Goal: Use online tool/utility

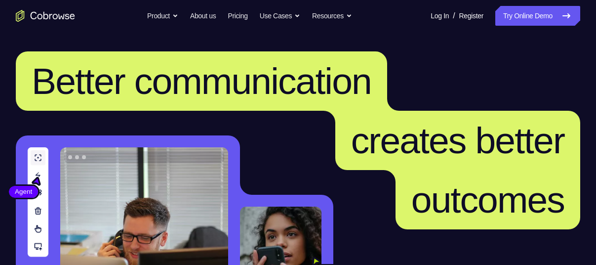
click at [521, 35] on header "Better communication creates better outcomes Customer Agent Agent Knock down co…" at bounding box center [298, 197] width 596 height 331
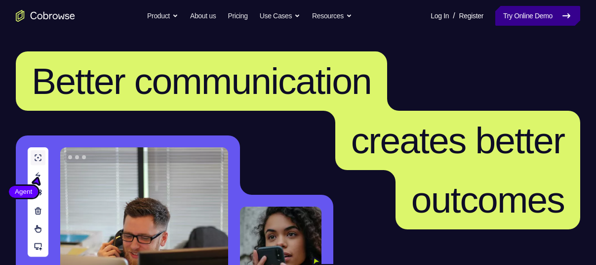
click at [527, 19] on link "Try Online Demo" at bounding box center [537, 16] width 85 height 20
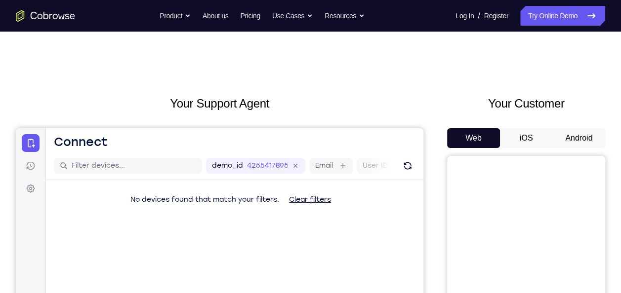
click at [593, 132] on button "Android" at bounding box center [578, 138] width 53 height 20
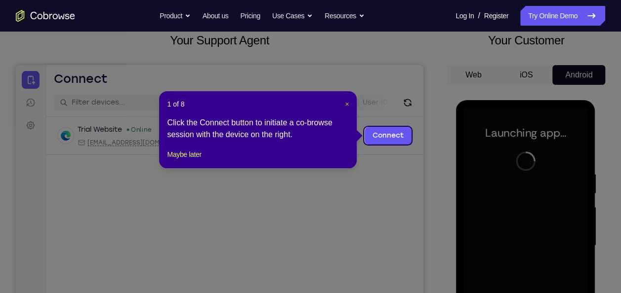
click at [345, 103] on span "×" at bounding box center [347, 104] width 4 height 8
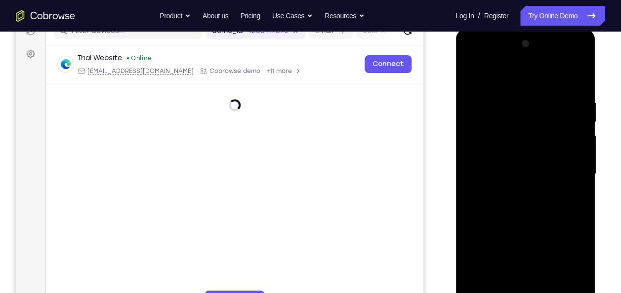
scroll to position [152, 0]
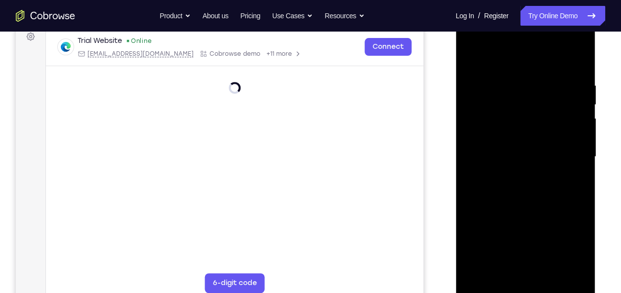
click at [526, 292] on div at bounding box center [525, 157] width 124 height 277
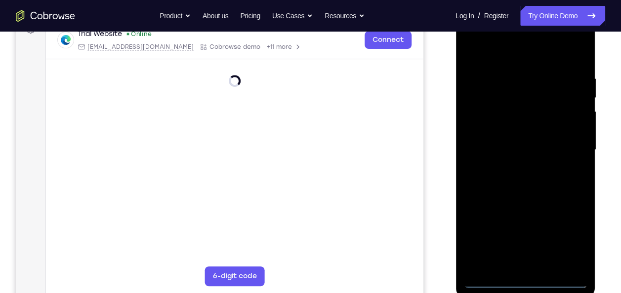
scroll to position [160, 0]
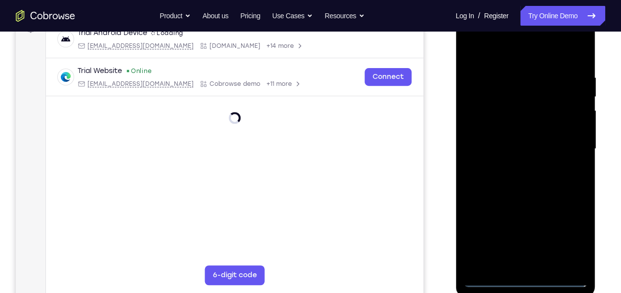
click at [524, 283] on div at bounding box center [525, 149] width 124 height 277
click at [570, 235] on div at bounding box center [525, 149] width 124 height 277
click at [560, 182] on div at bounding box center [525, 149] width 124 height 277
click at [568, 228] on div at bounding box center [525, 149] width 124 height 277
click at [470, 33] on div at bounding box center [525, 149] width 124 height 277
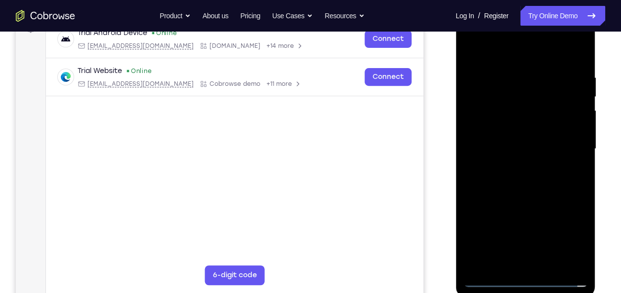
click at [472, 34] on div at bounding box center [525, 149] width 124 height 277
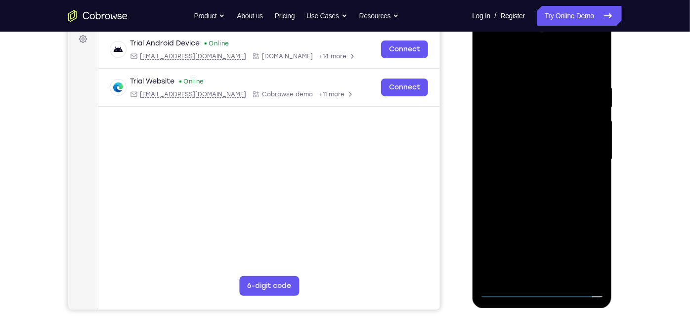
scroll to position [149, 0]
click at [494, 45] on div at bounding box center [541, 160] width 124 height 277
click at [487, 45] on div at bounding box center [541, 160] width 124 height 277
click at [587, 153] on div at bounding box center [541, 160] width 124 height 277
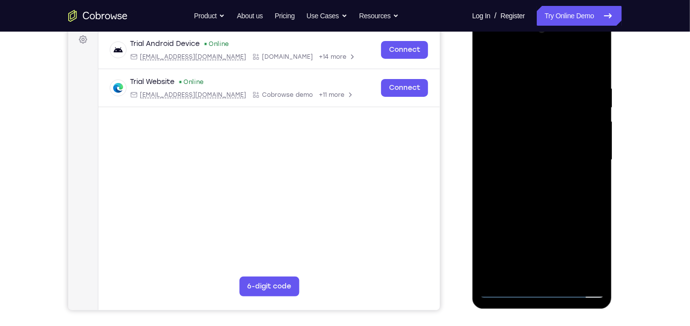
click at [583, 152] on div at bounding box center [541, 160] width 124 height 277
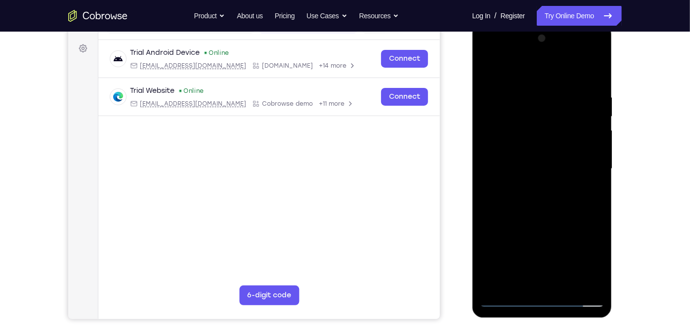
scroll to position [139, 0]
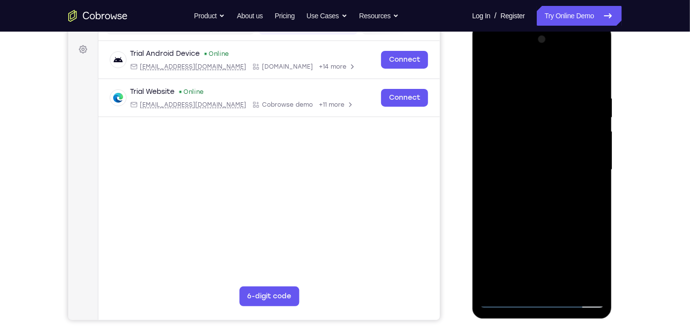
click at [533, 187] on div at bounding box center [541, 169] width 124 height 277
click at [533, 186] on div at bounding box center [541, 169] width 124 height 277
click at [521, 160] on div at bounding box center [541, 169] width 124 height 277
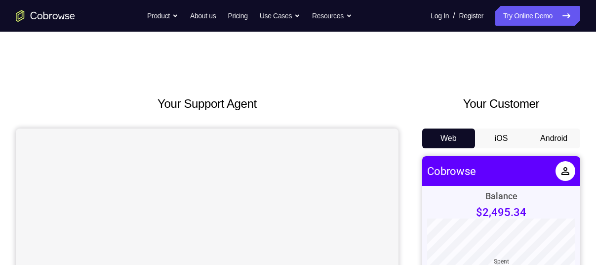
click at [555, 137] on button "Android" at bounding box center [554, 138] width 53 height 20
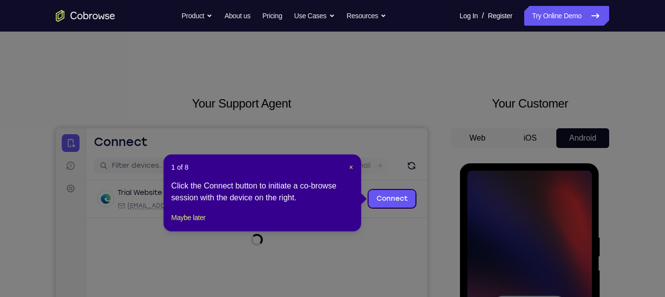
click at [345, 165] on header "1 of 8 ×" at bounding box center [262, 168] width 182 height 10
click at [349, 164] on span "×" at bounding box center [351, 168] width 4 height 8
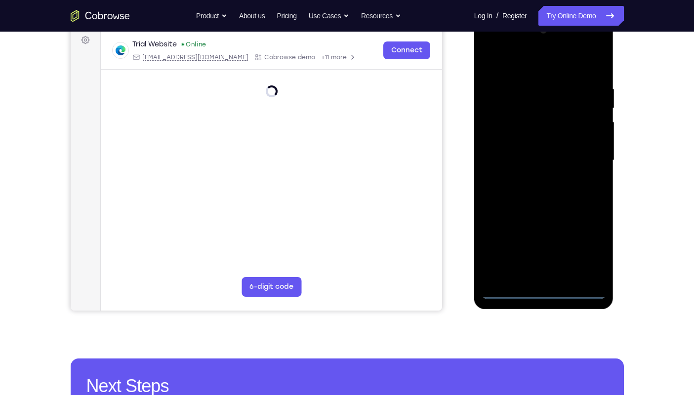
scroll to position [146, 0]
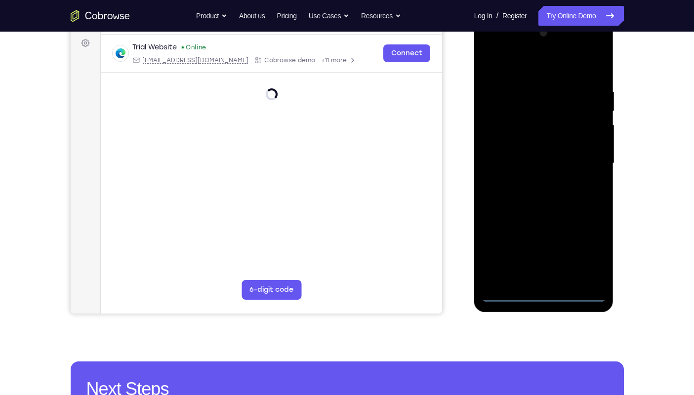
click at [545, 264] on div at bounding box center [544, 163] width 124 height 277
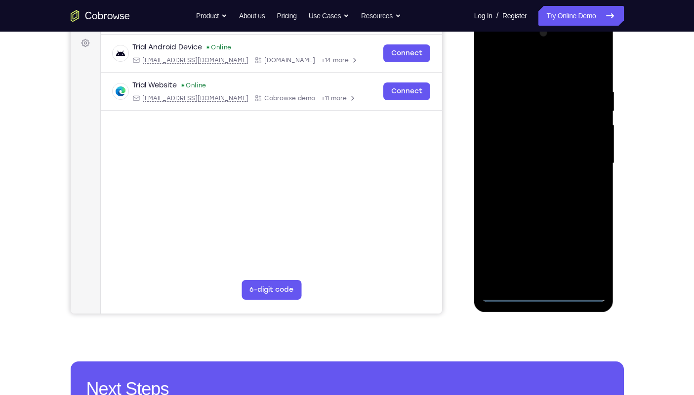
click at [586, 251] on div at bounding box center [544, 163] width 124 height 277
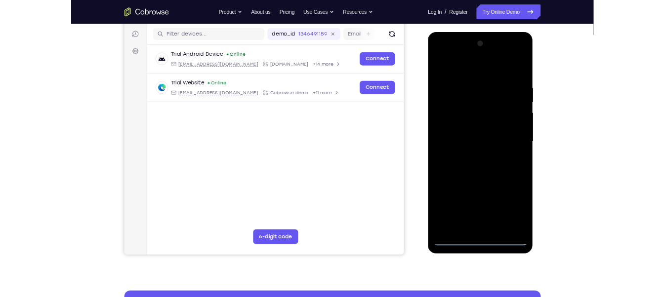
scroll to position [121, 0]
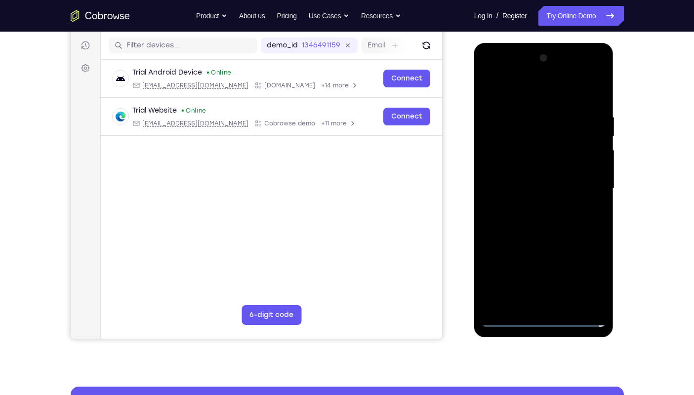
click at [595, 264] on div at bounding box center [544, 188] width 124 height 277
click at [487, 75] on div at bounding box center [544, 188] width 124 height 277
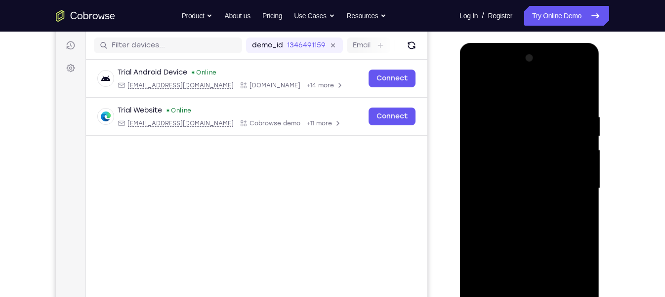
click at [578, 157] on div at bounding box center [529, 188] width 124 height 277
click at [575, 185] on div at bounding box center [529, 188] width 124 height 277
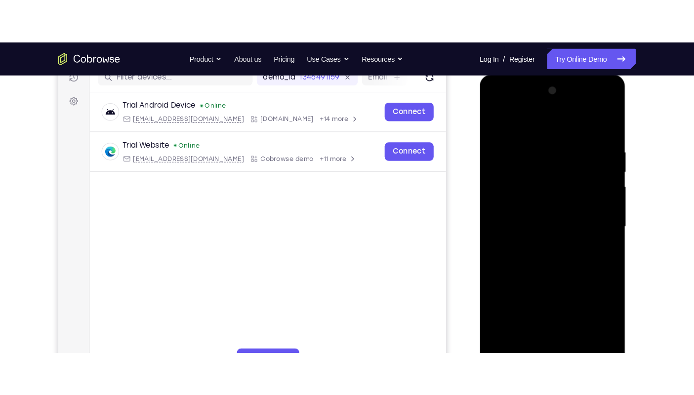
scroll to position [145, 0]
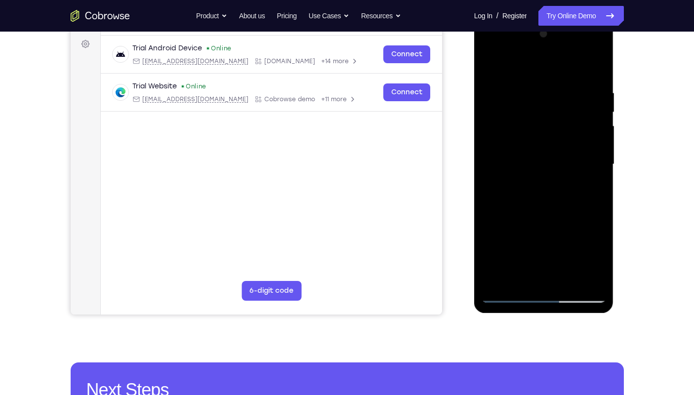
click at [533, 183] on div at bounding box center [544, 164] width 124 height 277
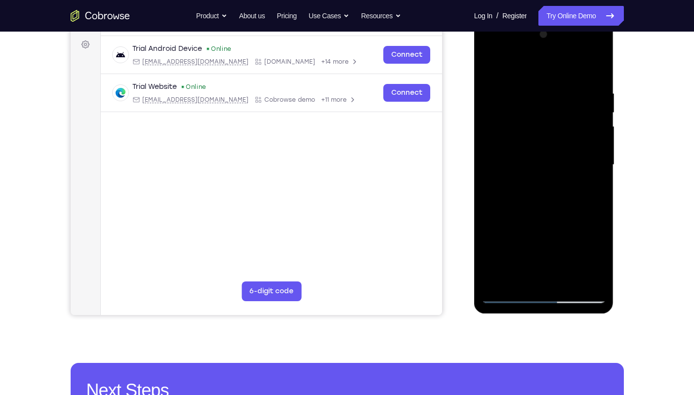
click at [534, 180] on div at bounding box center [544, 165] width 124 height 277
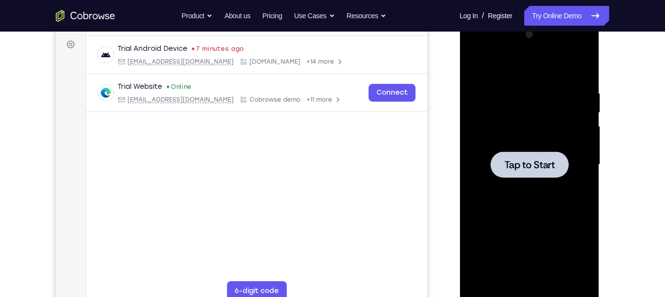
drag, startPoint x: 526, startPoint y: 181, endPoint x: 565, endPoint y: 121, distance: 71.8
click at [565, 121] on div at bounding box center [529, 165] width 124 height 277
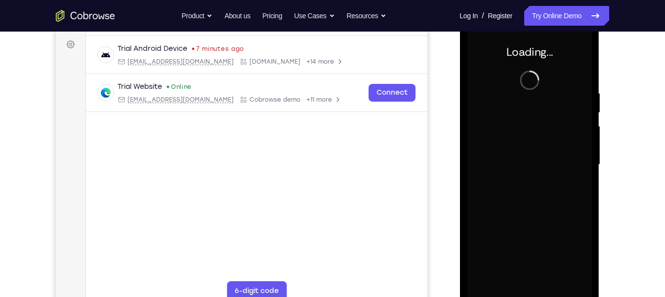
click at [565, 121] on div at bounding box center [529, 165] width 124 height 277
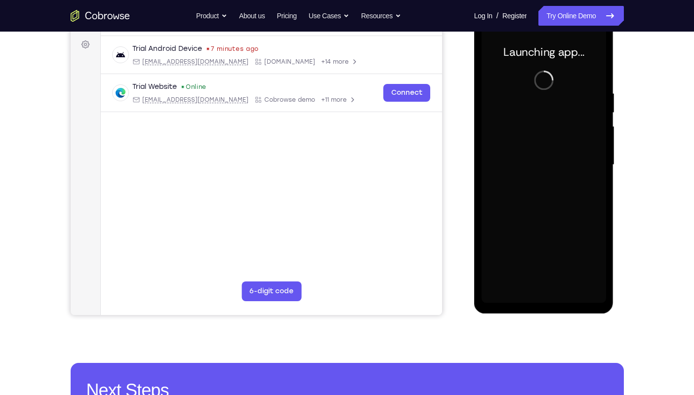
scroll to position [118, 0]
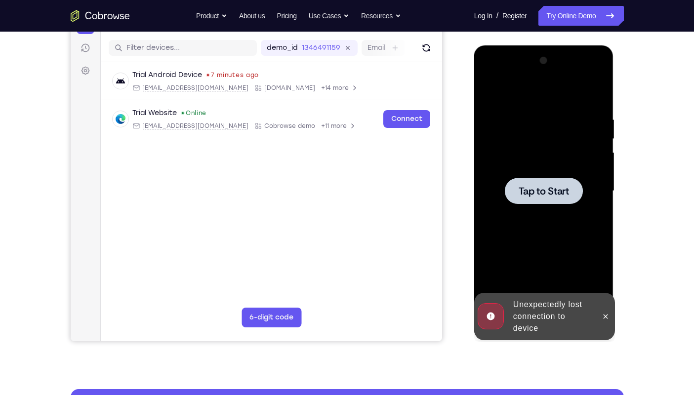
drag, startPoint x: 534, startPoint y: 206, endPoint x: 534, endPoint y: 180, distance: 26.2
click at [534, 180] on div at bounding box center [544, 191] width 78 height 26
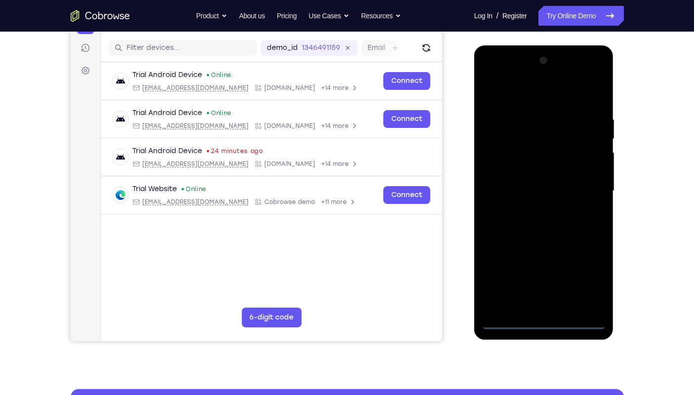
click at [541, 264] on div at bounding box center [544, 191] width 124 height 277
click at [586, 264] on div at bounding box center [544, 191] width 124 height 277
click at [491, 75] on div at bounding box center [544, 191] width 124 height 277
click at [588, 183] on div at bounding box center [544, 191] width 124 height 277
click at [547, 264] on div at bounding box center [544, 191] width 124 height 277
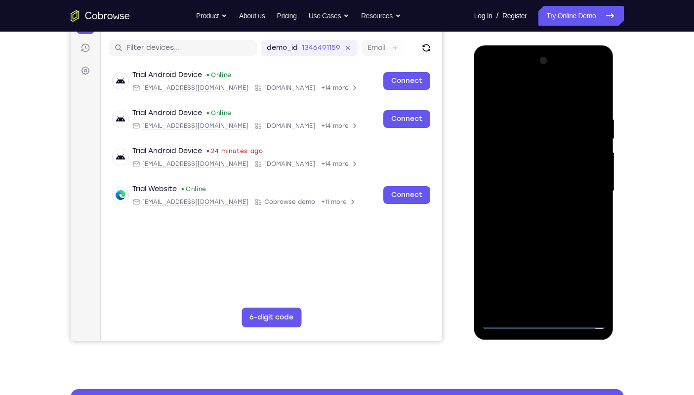
click at [533, 207] on div at bounding box center [544, 191] width 124 height 277
click at [533, 172] on div at bounding box center [544, 191] width 124 height 277
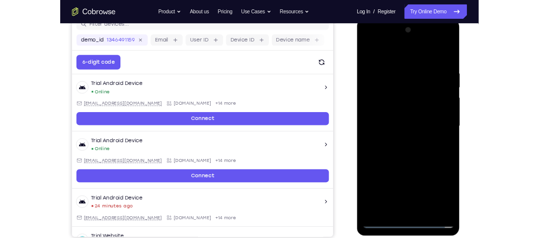
scroll to position [142, 0]
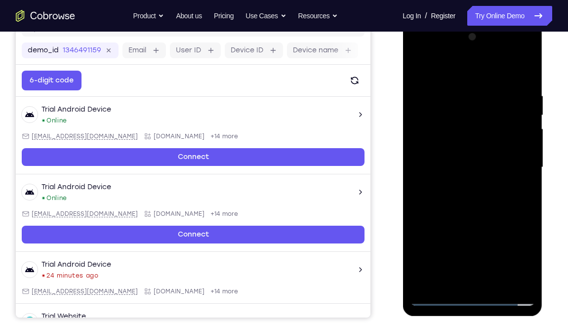
click at [492, 162] on div at bounding box center [472, 167] width 124 height 277
click at [488, 184] on div at bounding box center [472, 167] width 124 height 277
click at [472, 186] on div at bounding box center [472, 167] width 124 height 277
click at [416, 175] on div at bounding box center [472, 167] width 124 height 277
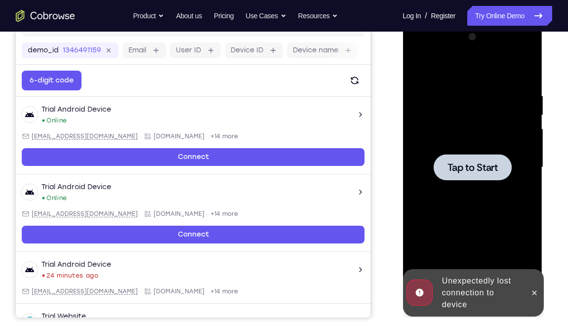
click at [469, 174] on div at bounding box center [472, 167] width 78 height 26
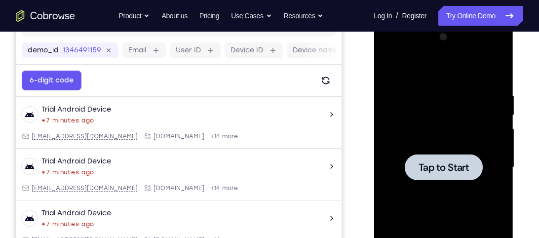
click at [422, 163] on span "Tap to Start" at bounding box center [443, 168] width 50 height 10
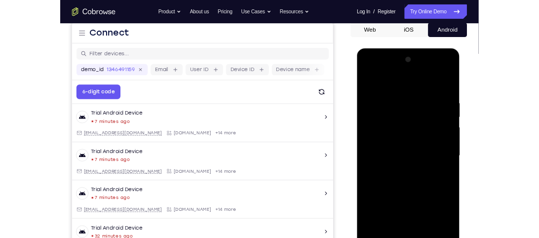
scroll to position [135, 0]
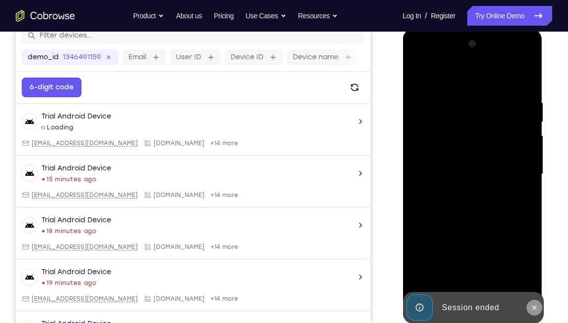
click at [539, 264] on button at bounding box center [534, 308] width 16 height 16
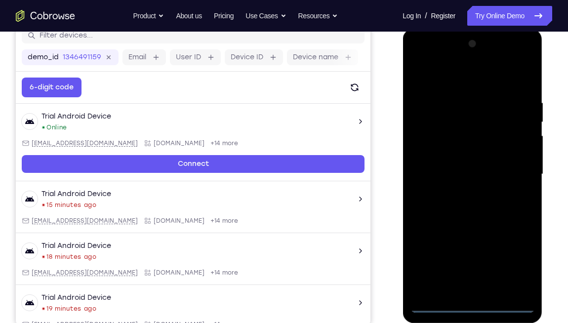
click at [469, 264] on div at bounding box center [472, 174] width 124 height 277
click at [473, 264] on div at bounding box center [472, 174] width 124 height 277
click at [521, 260] on div at bounding box center [472, 174] width 124 height 277
click at [417, 58] on div at bounding box center [472, 174] width 124 height 277
click at [516, 170] on div at bounding box center [472, 174] width 124 height 277
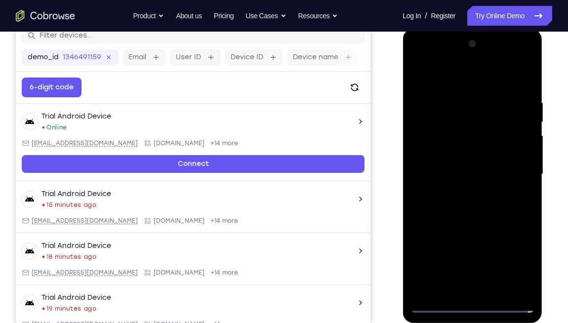
click at [456, 194] on div at bounding box center [472, 174] width 124 height 277
click at [462, 163] on div at bounding box center [472, 174] width 124 height 277
click at [472, 152] on div at bounding box center [472, 174] width 124 height 277
click at [475, 175] on div at bounding box center [472, 174] width 124 height 277
click at [526, 82] on div at bounding box center [472, 174] width 124 height 277
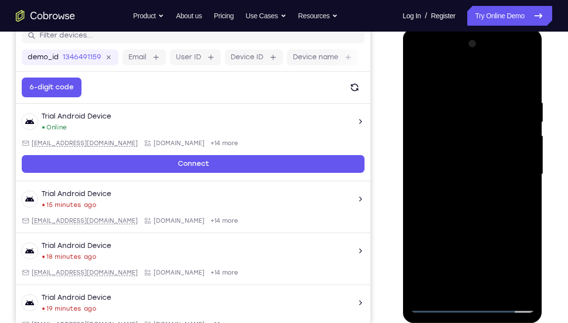
click at [523, 87] on div at bounding box center [472, 174] width 124 height 277
click at [457, 96] on div at bounding box center [472, 174] width 124 height 277
click at [525, 223] on div at bounding box center [472, 174] width 124 height 277
click at [509, 264] on div at bounding box center [472, 174] width 124 height 277
click at [526, 206] on div at bounding box center [472, 174] width 124 height 277
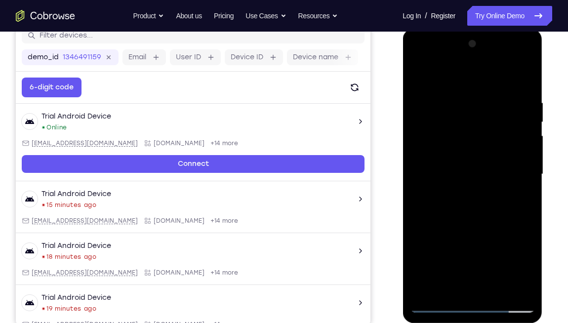
click at [525, 206] on div at bounding box center [472, 174] width 124 height 277
click at [527, 206] on div at bounding box center [472, 174] width 124 height 277
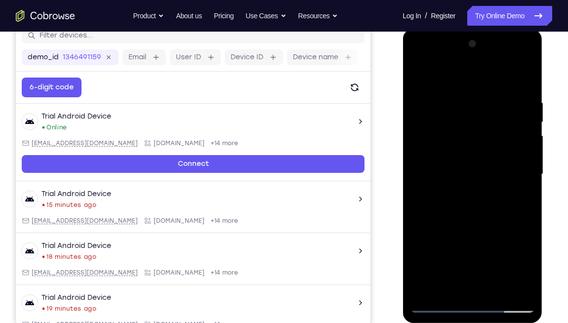
click at [527, 206] on div at bounding box center [472, 174] width 124 height 277
click at [527, 207] on div at bounding box center [472, 174] width 124 height 277
drag, startPoint x: 501, startPoint y: 209, endPoint x: 423, endPoint y: 215, distance: 78.3
click at [423, 215] on div at bounding box center [472, 174] width 124 height 277
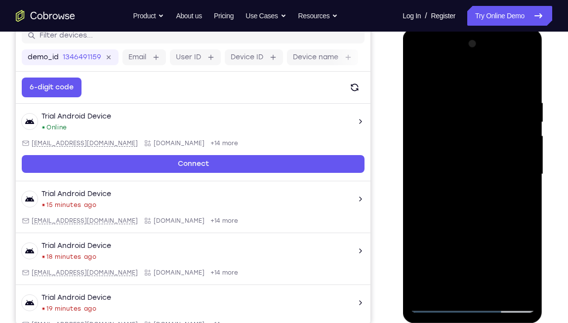
click at [517, 200] on div at bounding box center [472, 174] width 124 height 277
click at [519, 197] on div at bounding box center [472, 174] width 124 height 277
click at [520, 198] on div at bounding box center [472, 174] width 124 height 277
click at [518, 194] on div at bounding box center [472, 174] width 124 height 277
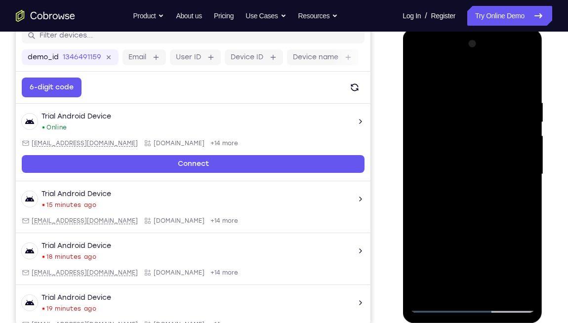
click at [518, 194] on div at bounding box center [472, 174] width 124 height 277
click at [524, 87] on div at bounding box center [472, 174] width 124 height 277
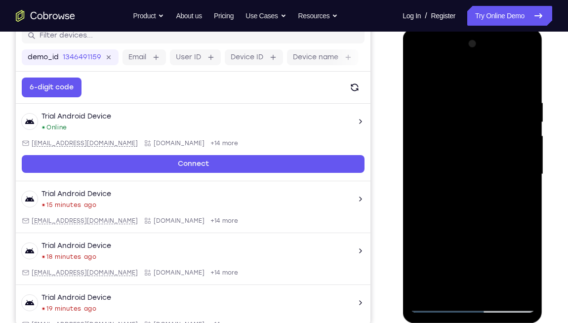
click at [523, 78] on div at bounding box center [472, 174] width 124 height 277
click at [420, 75] on div at bounding box center [472, 174] width 124 height 277
click at [495, 264] on div at bounding box center [472, 174] width 124 height 277
click at [475, 227] on div at bounding box center [472, 174] width 124 height 277
drag, startPoint x: 460, startPoint y: 271, endPoint x: 441, endPoint y: 184, distance: 88.5
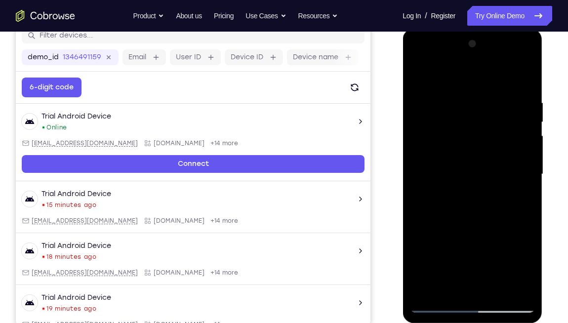
click at [441, 184] on div at bounding box center [472, 174] width 124 height 277
drag, startPoint x: 470, startPoint y: 219, endPoint x: 471, endPoint y: 186, distance: 33.6
click at [471, 186] on div at bounding box center [472, 174] width 124 height 277
drag, startPoint x: 468, startPoint y: 260, endPoint x: 468, endPoint y: 154, distance: 105.7
click at [468, 154] on div at bounding box center [472, 174] width 124 height 277
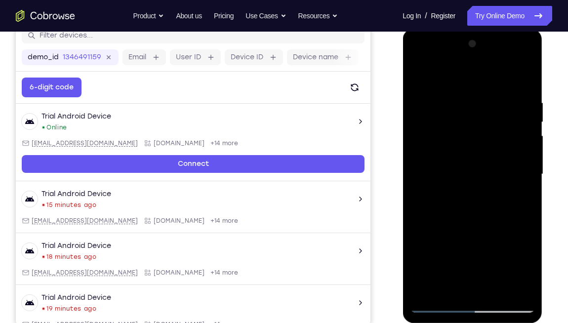
drag, startPoint x: 466, startPoint y: 275, endPoint x: 480, endPoint y: 155, distance: 120.8
click at [480, 155] on div at bounding box center [472, 174] width 124 height 277
click at [461, 209] on div at bounding box center [472, 174] width 124 height 277
click at [516, 199] on div at bounding box center [472, 174] width 124 height 277
click at [419, 76] on div at bounding box center [472, 174] width 124 height 277
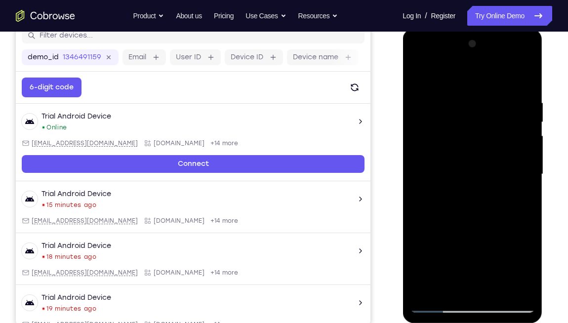
click at [419, 71] on div at bounding box center [472, 174] width 124 height 277
drag, startPoint x: 455, startPoint y: 220, endPoint x: 455, endPoint y: 131, distance: 89.4
click at [455, 131] on div at bounding box center [472, 174] width 124 height 277
click at [529, 264] on div at bounding box center [472, 174] width 124 height 277
drag, startPoint x: 477, startPoint y: 274, endPoint x: 478, endPoint y: 156, distance: 118.1
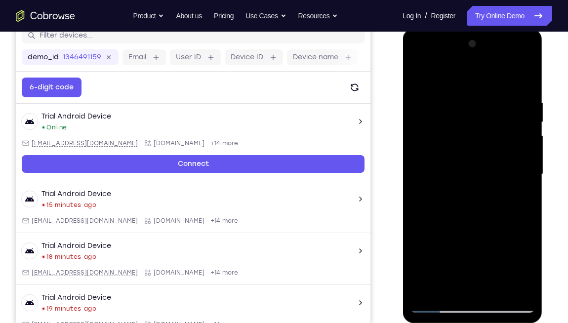
click at [478, 156] on div at bounding box center [472, 174] width 124 height 277
drag, startPoint x: 466, startPoint y: 163, endPoint x: 466, endPoint y: 146, distance: 16.8
click at [466, 146] on div at bounding box center [472, 174] width 124 height 277
click at [531, 125] on div at bounding box center [472, 174] width 124 height 277
click at [484, 183] on div at bounding box center [472, 174] width 124 height 277
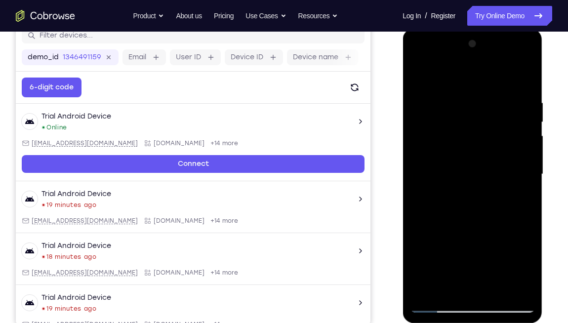
click at [484, 183] on div at bounding box center [472, 174] width 124 height 277
drag, startPoint x: 470, startPoint y: 231, endPoint x: 484, endPoint y: 135, distance: 96.8
click at [484, 135] on div at bounding box center [472, 174] width 124 height 277
drag, startPoint x: 471, startPoint y: 164, endPoint x: 475, endPoint y: 102, distance: 62.9
click at [475, 102] on div at bounding box center [472, 174] width 124 height 277
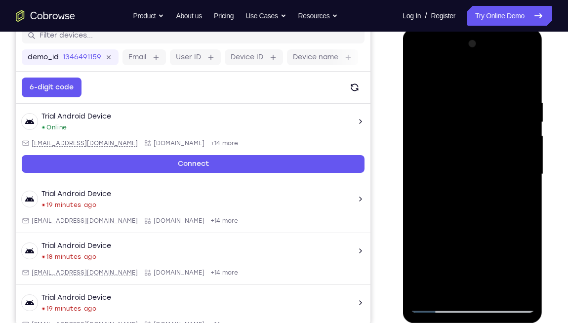
drag, startPoint x: 471, startPoint y: 221, endPoint x: 488, endPoint y: 132, distance: 90.5
click at [488, 132] on div at bounding box center [472, 174] width 124 height 277
drag, startPoint x: 497, startPoint y: 219, endPoint x: 496, endPoint y: 148, distance: 71.1
click at [496, 148] on div at bounding box center [472, 174] width 124 height 277
drag, startPoint x: 462, startPoint y: 158, endPoint x: 423, endPoint y: 160, distance: 39.1
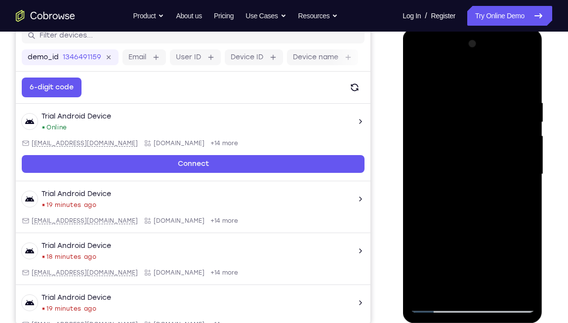
click at [423, 160] on div at bounding box center [472, 174] width 124 height 277
click at [472, 150] on div at bounding box center [472, 174] width 124 height 277
drag, startPoint x: 475, startPoint y: 225, endPoint x: 479, endPoint y: 113, distance: 112.2
drag, startPoint x: 479, startPoint y: 113, endPoint x: 502, endPoint y: 226, distance: 115.4
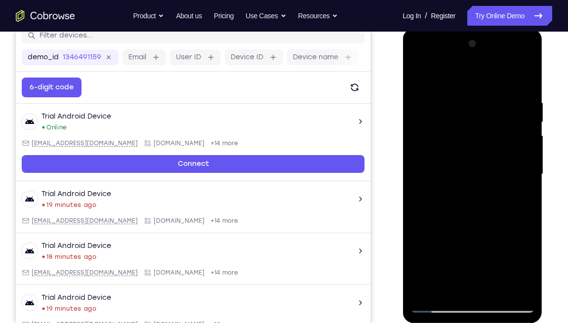
click at [502, 226] on div at bounding box center [472, 174] width 124 height 277
drag, startPoint x: 502, startPoint y: 226, endPoint x: 488, endPoint y: 135, distance: 92.4
click at [488, 135] on div at bounding box center [472, 174] width 124 height 277
click at [530, 189] on div at bounding box center [472, 174] width 124 height 277
click at [529, 190] on div at bounding box center [472, 174] width 124 height 277
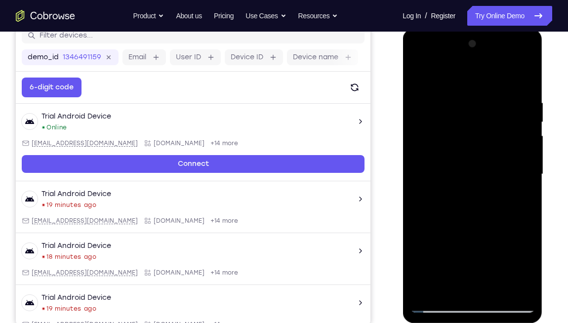
click at [529, 189] on div at bounding box center [472, 174] width 124 height 277
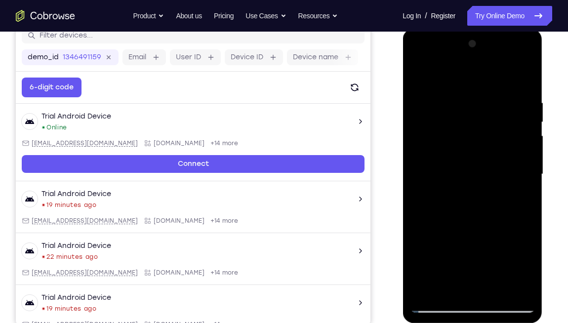
click at [530, 206] on div at bounding box center [472, 174] width 124 height 277
click at [529, 205] on div at bounding box center [472, 174] width 124 height 277
drag, startPoint x: 485, startPoint y: 245, endPoint x: 515, endPoint y: 90, distance: 158.0
click at [515, 90] on div at bounding box center [472, 174] width 124 height 277
click at [526, 261] on div at bounding box center [472, 174] width 124 height 277
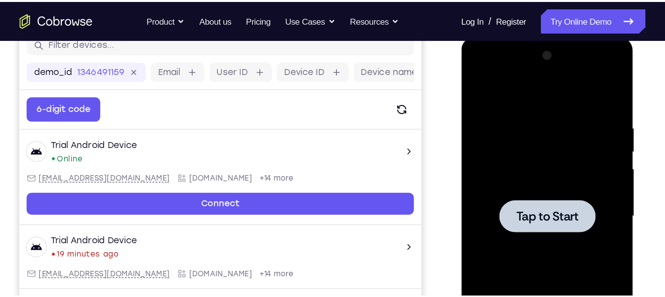
scroll to position [135, 0]
